Goal: Information Seeking & Learning: Learn about a topic

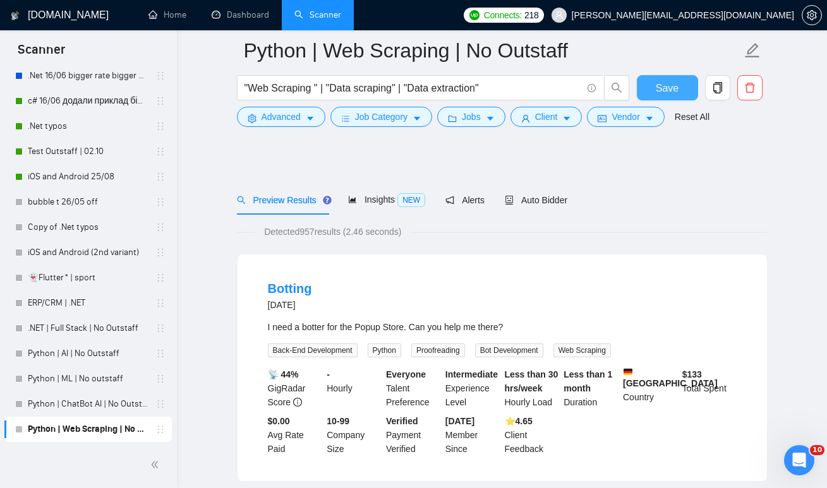
scroll to position [2221, 0]
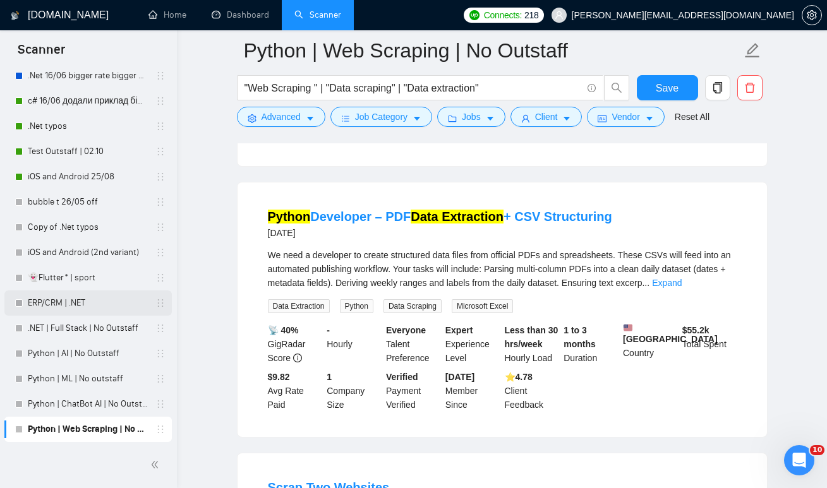
click at [81, 302] on link "ERP/CRM | .NET" at bounding box center [88, 302] width 120 height 25
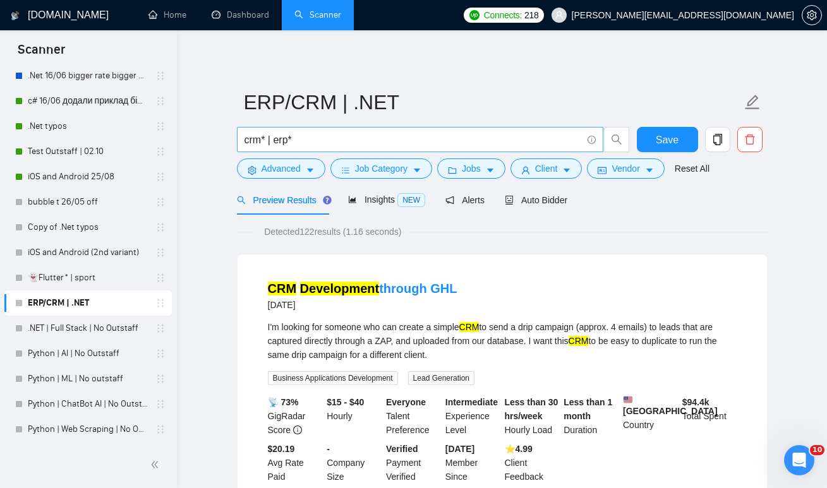
click at [348, 142] on input "crm* | erp*" at bounding box center [412, 140] width 337 height 16
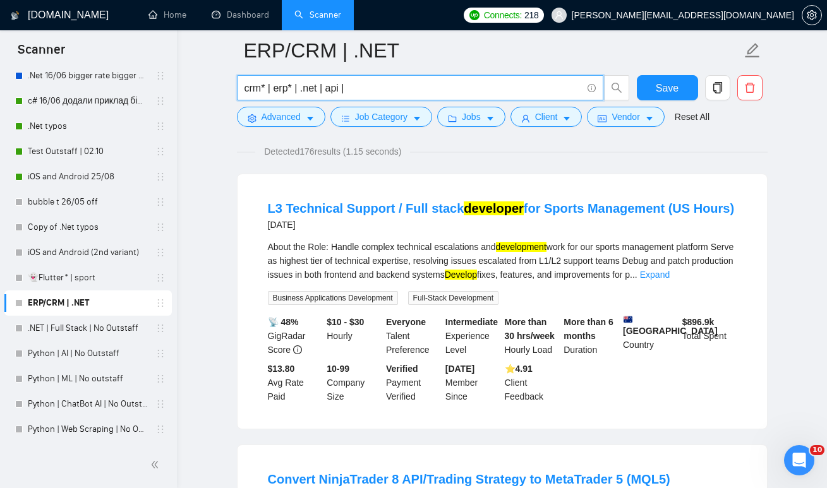
scroll to position [93, 0]
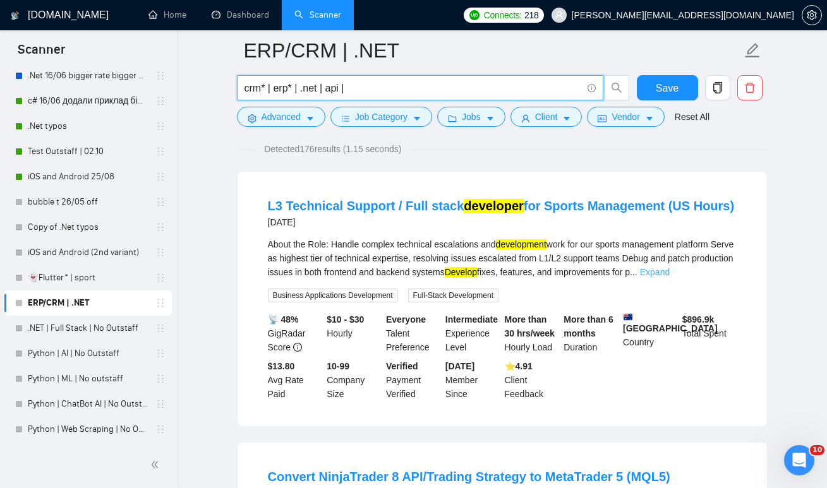
type input "crm* | erp* | .net | api |"
click at [669, 272] on link "Expand" at bounding box center [655, 272] width 30 height 10
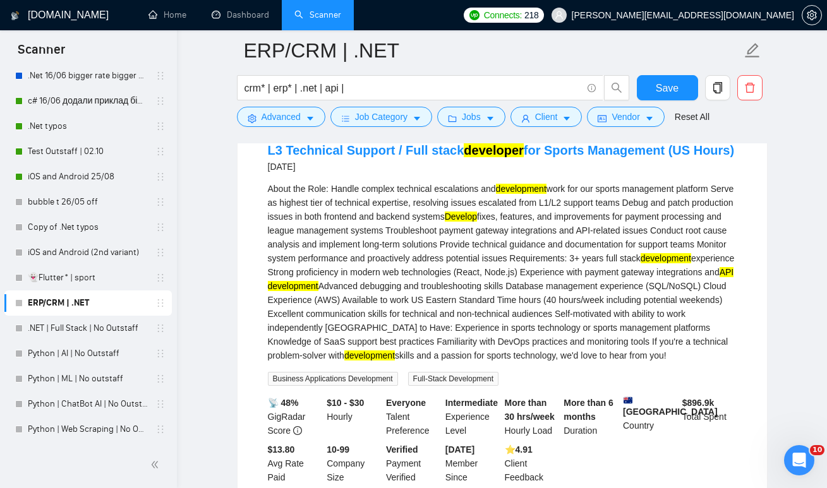
scroll to position [149, 0]
click at [280, 112] on span "Advanced" at bounding box center [280, 117] width 39 height 14
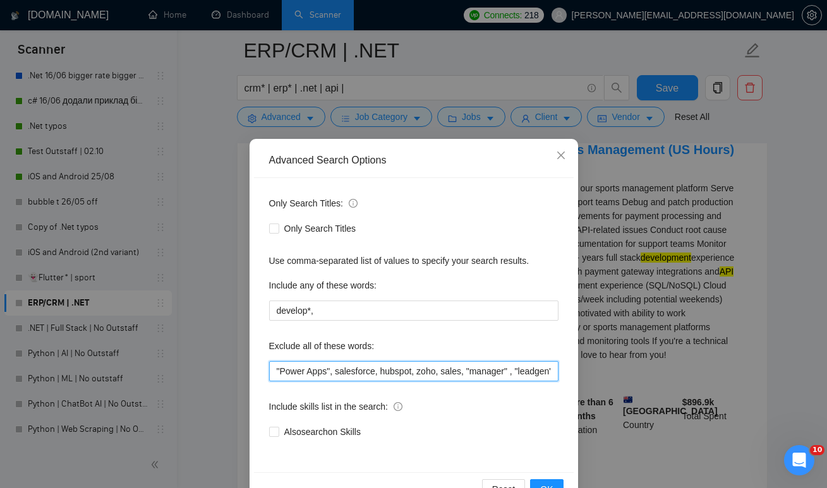
click at [274, 367] on input ""Power Apps", salesforce, hubspot, zoho, sales, "manager" , "leadgen", "lead ge…" at bounding box center [413, 371] width 289 height 20
type input "node.js), "Power Apps", salesforce, hubspot, zoho, sales, "manager" , "leadgen"…"
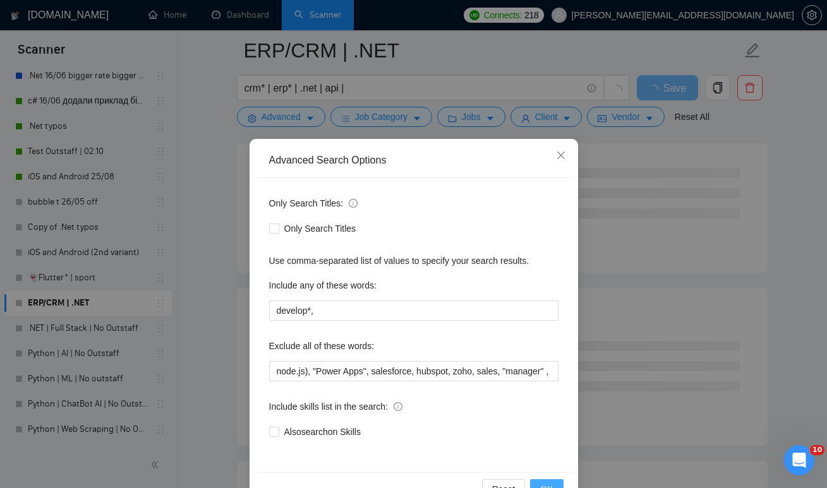
click at [547, 483] on span "OK" at bounding box center [546, 489] width 13 height 14
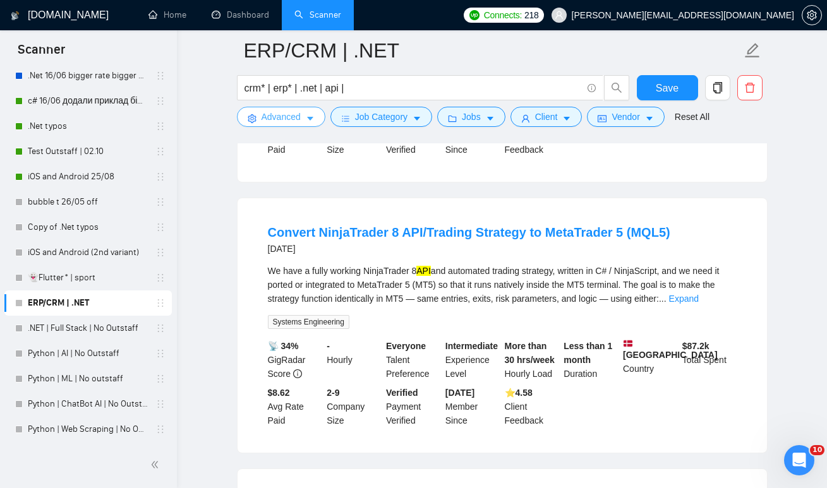
scroll to position [338, 0]
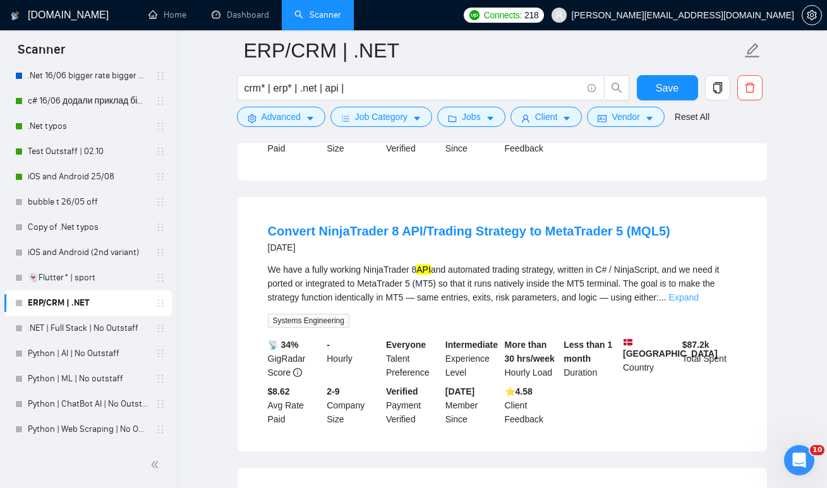
click at [698, 297] on link "Expand" at bounding box center [684, 297] width 30 height 10
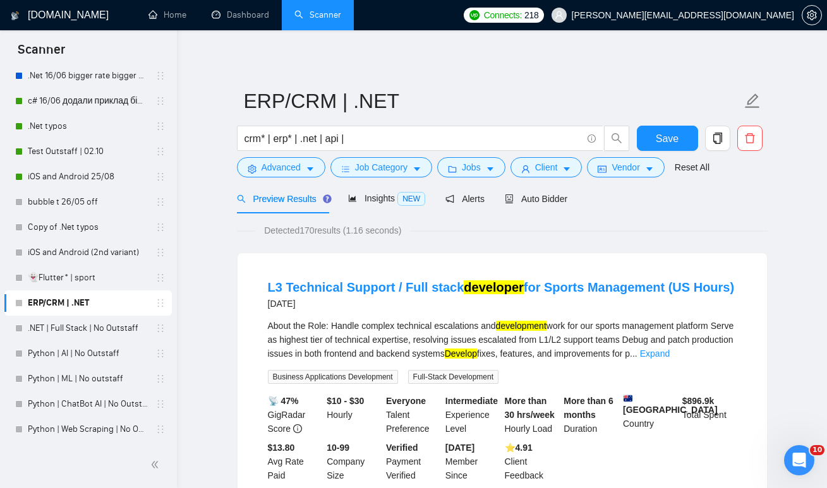
scroll to position [0, 0]
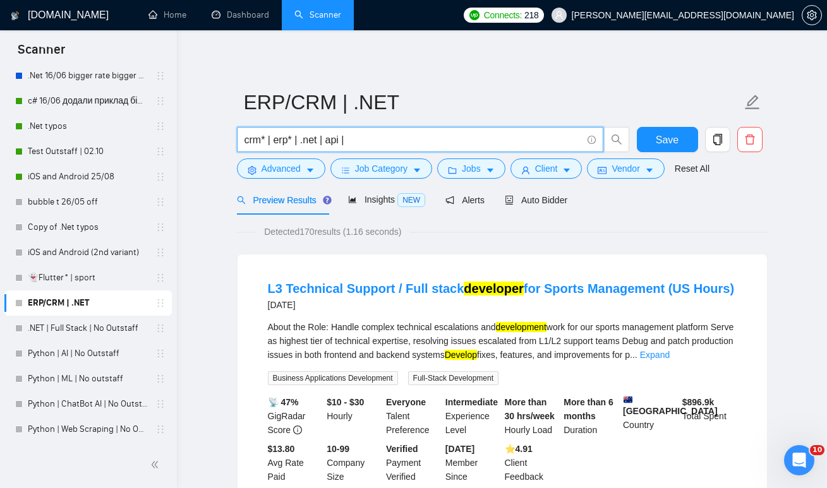
drag, startPoint x: 353, startPoint y: 145, endPoint x: 328, endPoint y: 143, distance: 25.4
click at [328, 143] on input "crm* | erp* | .net | api |" at bounding box center [412, 140] width 337 height 16
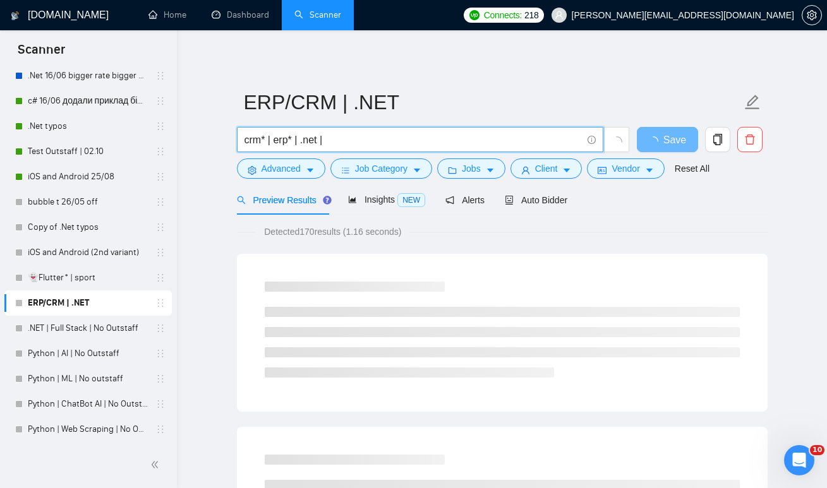
type input "crm* | erp* | .net |"
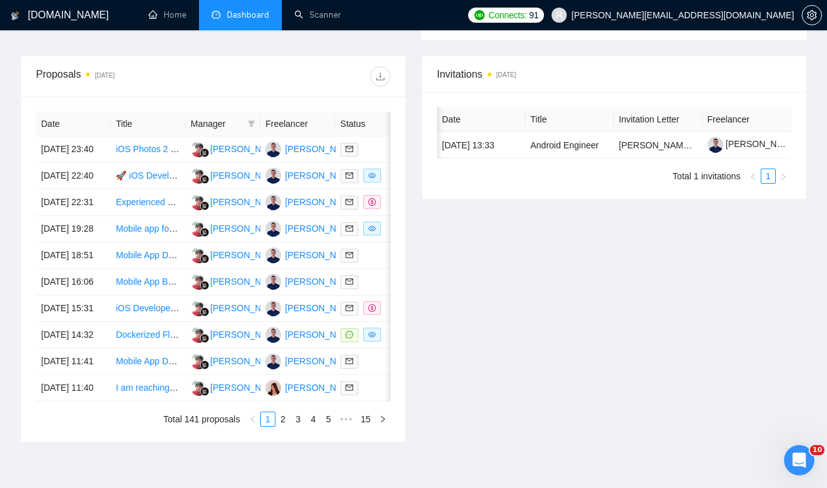
scroll to position [0, 88]
